Goal: Navigation & Orientation: Find specific page/section

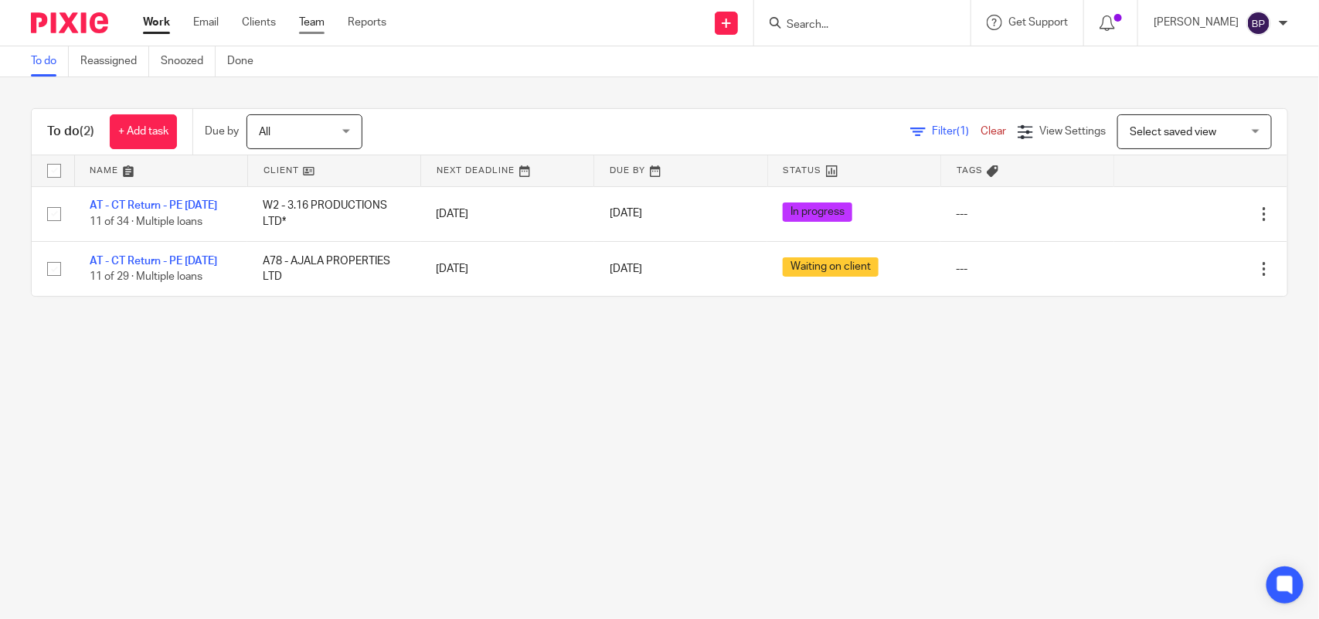
click at [318, 17] on link "Team" at bounding box center [312, 22] width 26 height 15
click at [263, 19] on link "Clients" at bounding box center [259, 22] width 34 height 15
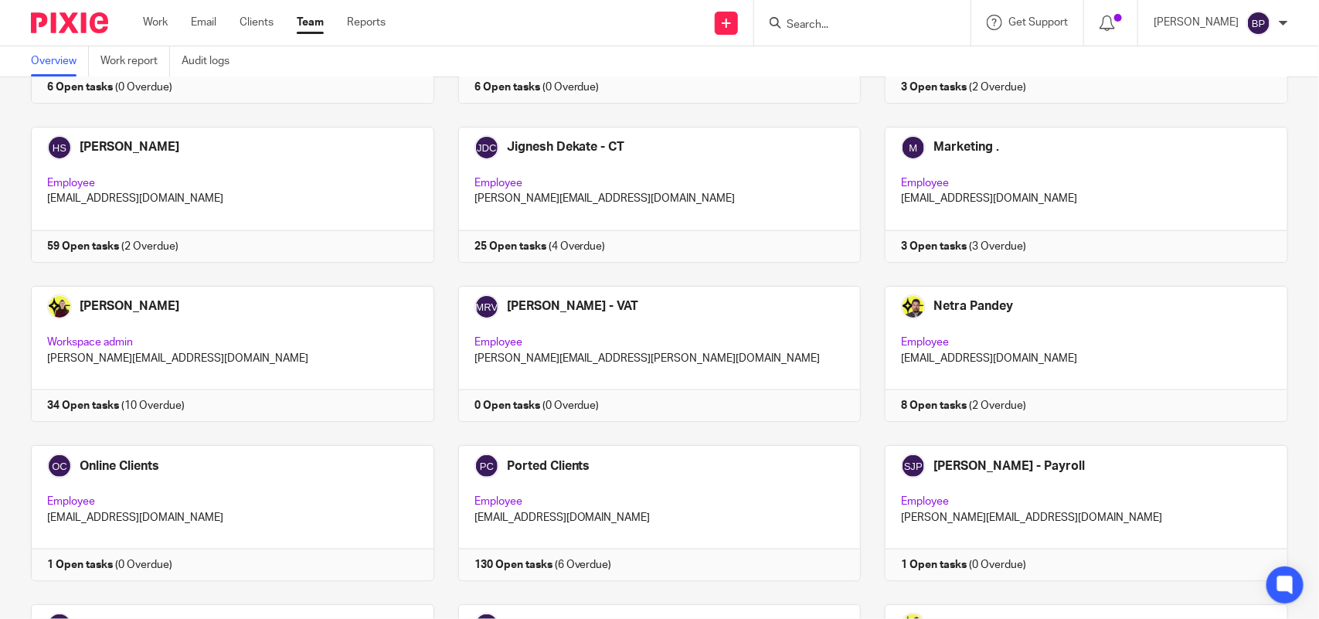
scroll to position [856, 0]
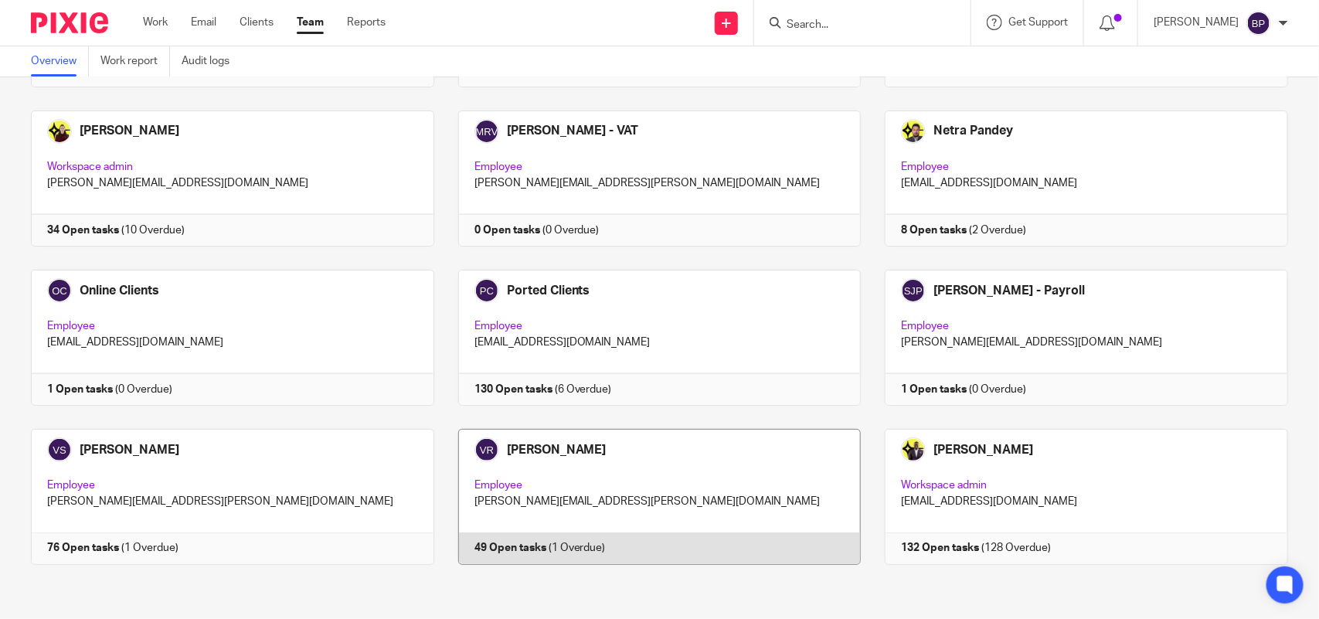
drag, startPoint x: 643, startPoint y: 512, endPoint x: 635, endPoint y: 512, distance: 8.5
click at [642, 512] on link at bounding box center [647, 497] width 427 height 136
